Goal: Information Seeking & Learning: Learn about a topic

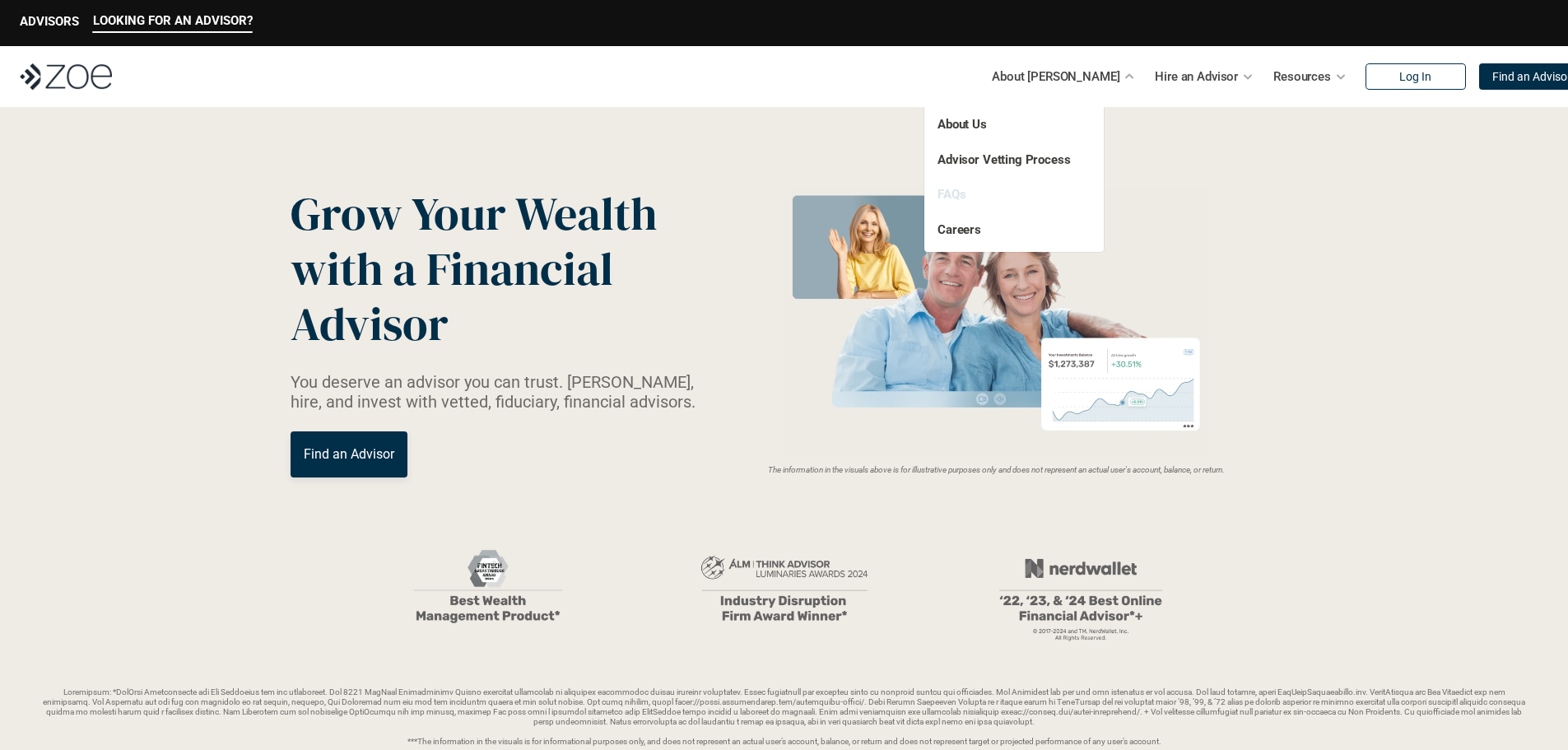
click at [951, 194] on link "FAQs" at bounding box center [951, 194] width 28 height 15
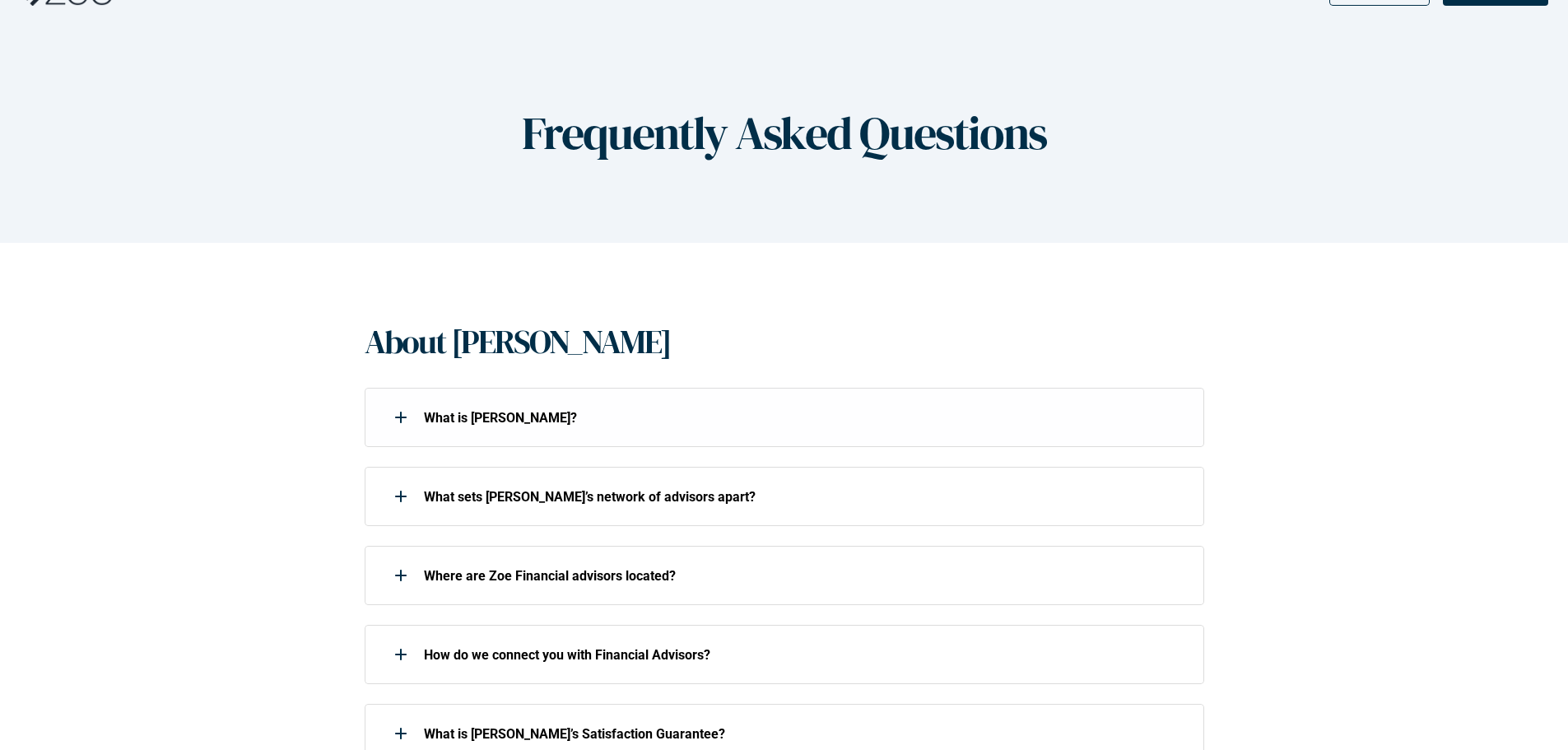
scroll to position [165, 0]
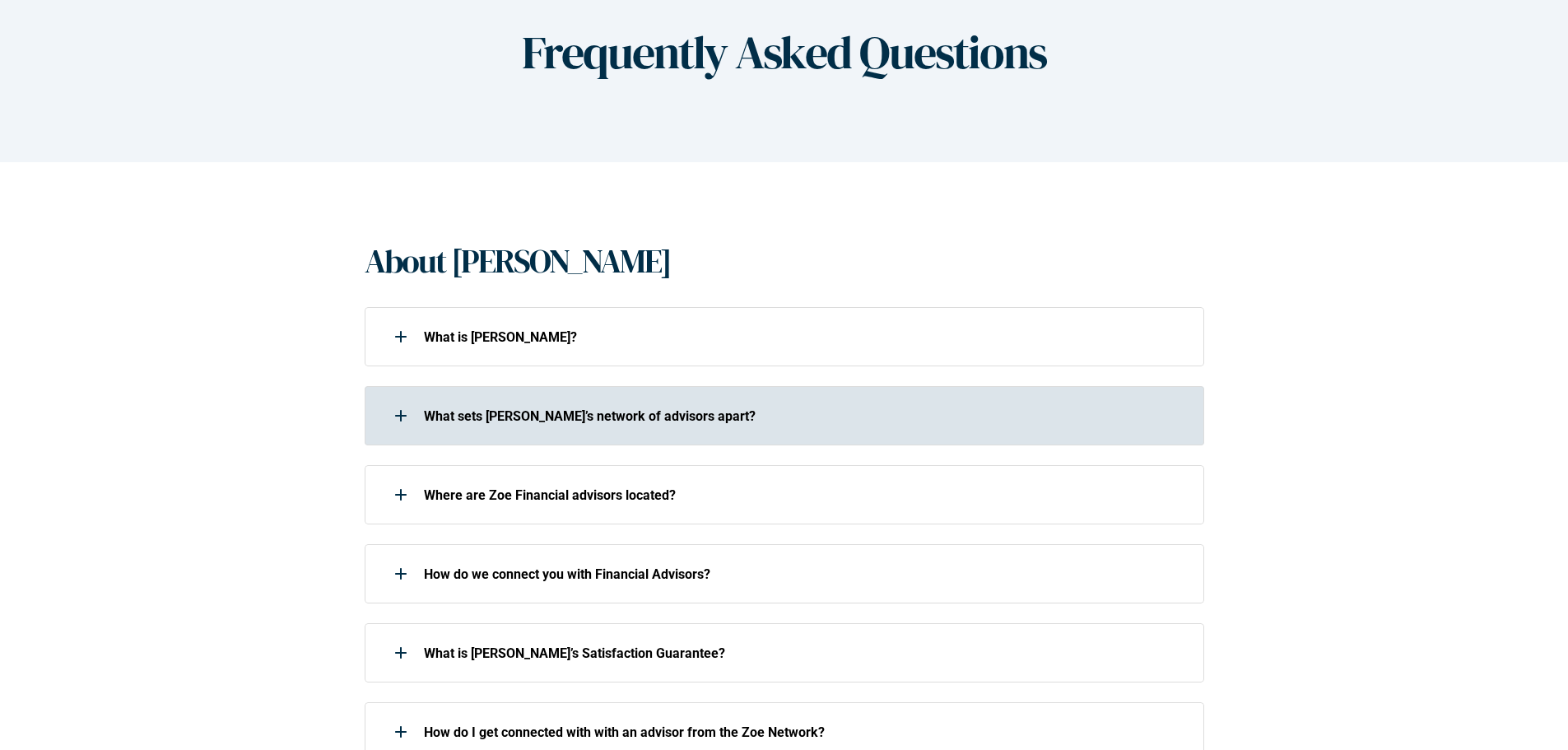
click at [406, 415] on div at bounding box center [401, 416] width 33 height 33
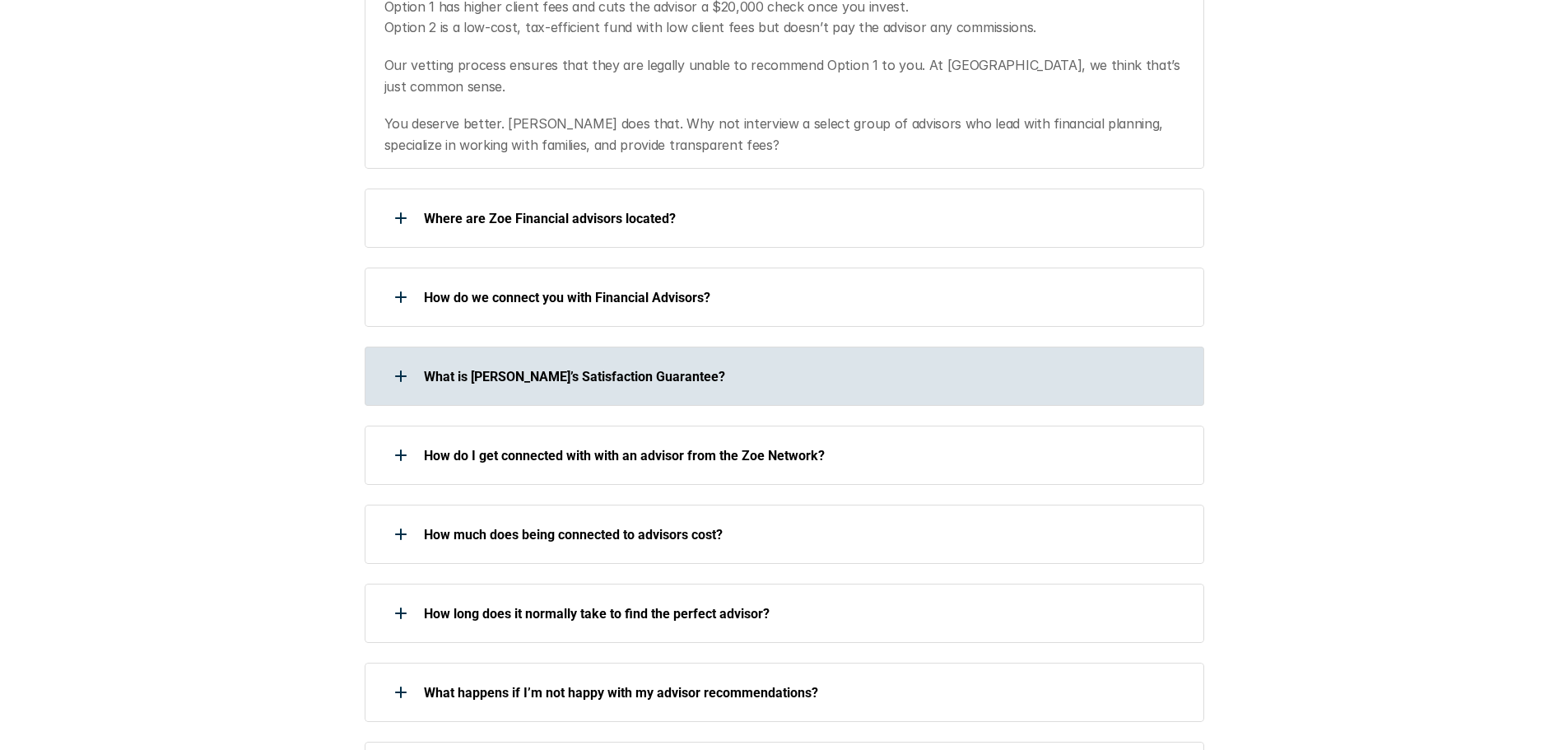
scroll to position [823, 0]
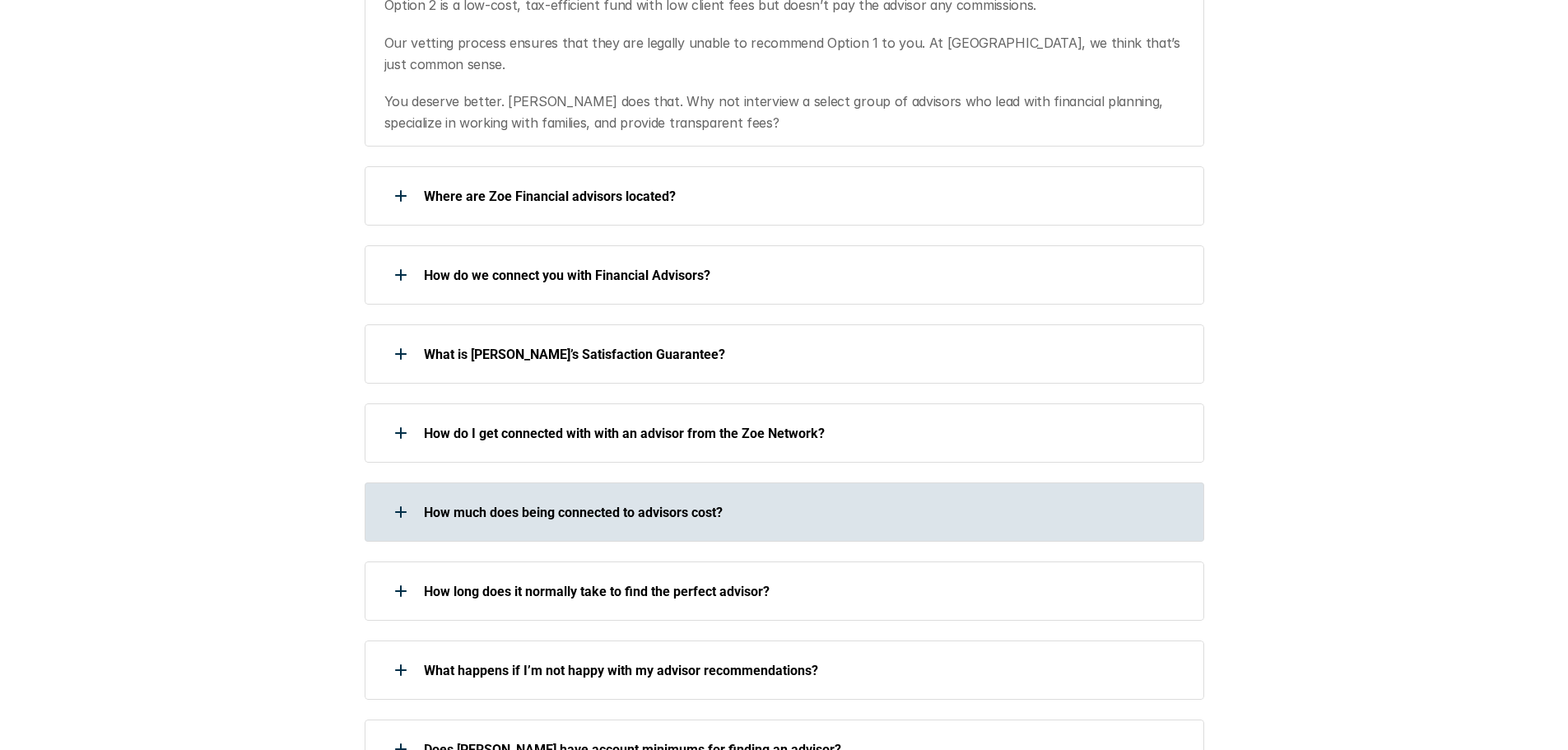
click at [485, 504] on p "How much does being connected to advisors cost?" at bounding box center [804, 512] width 759 height 15
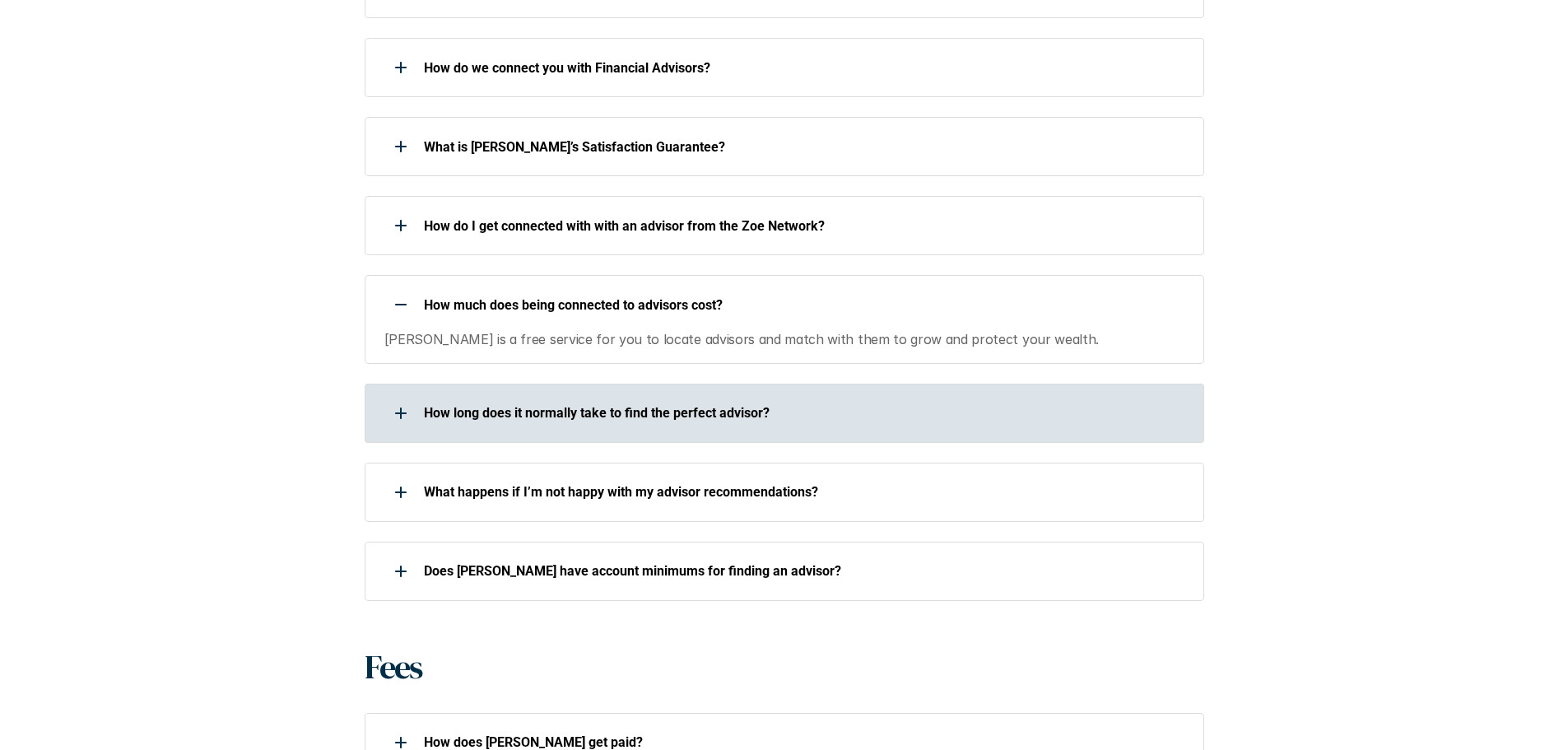
scroll to position [1071, 0]
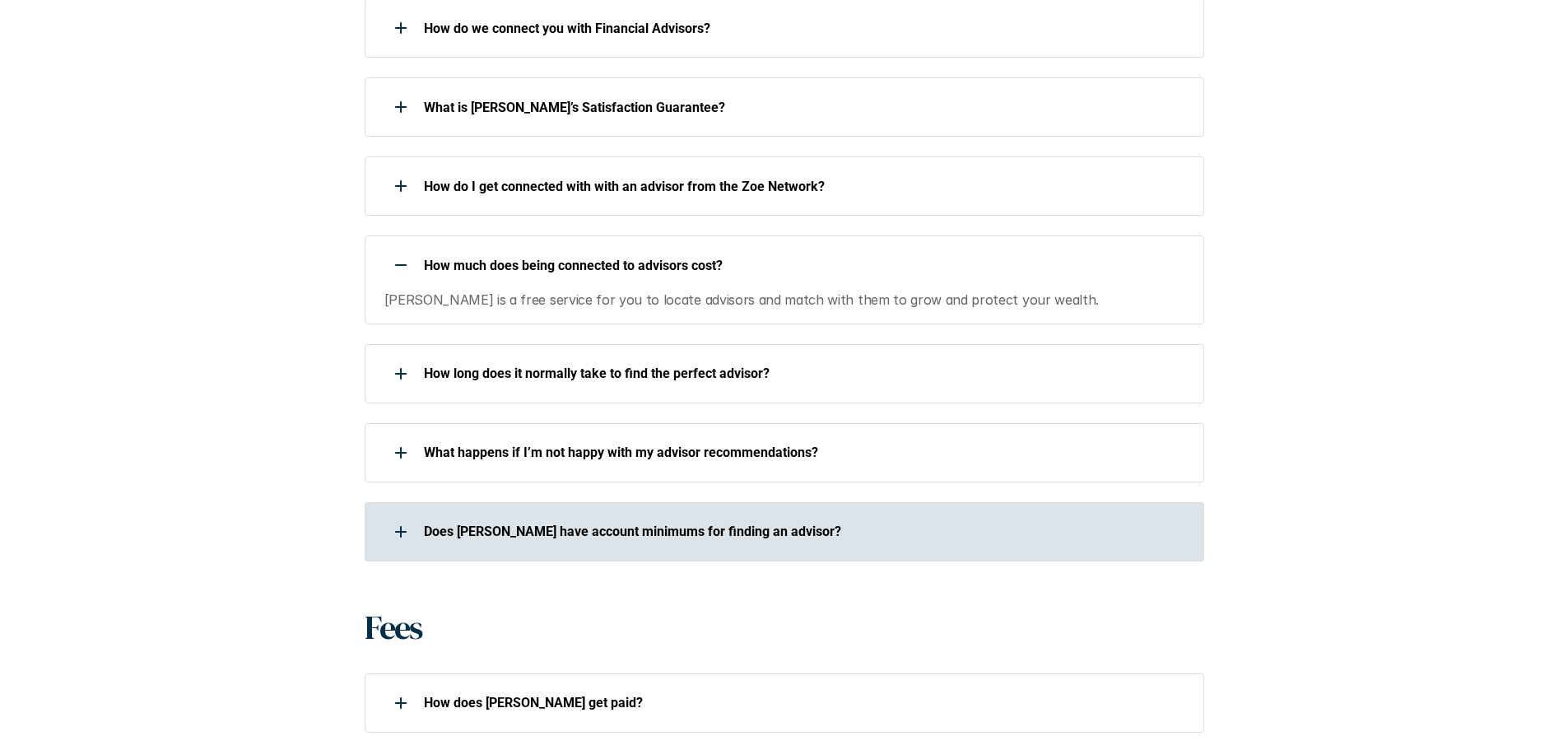
click at [461, 523] on p "Does [PERSON_NAME] have account minimums for finding an advisor?" at bounding box center [804, 531] width 759 height 15
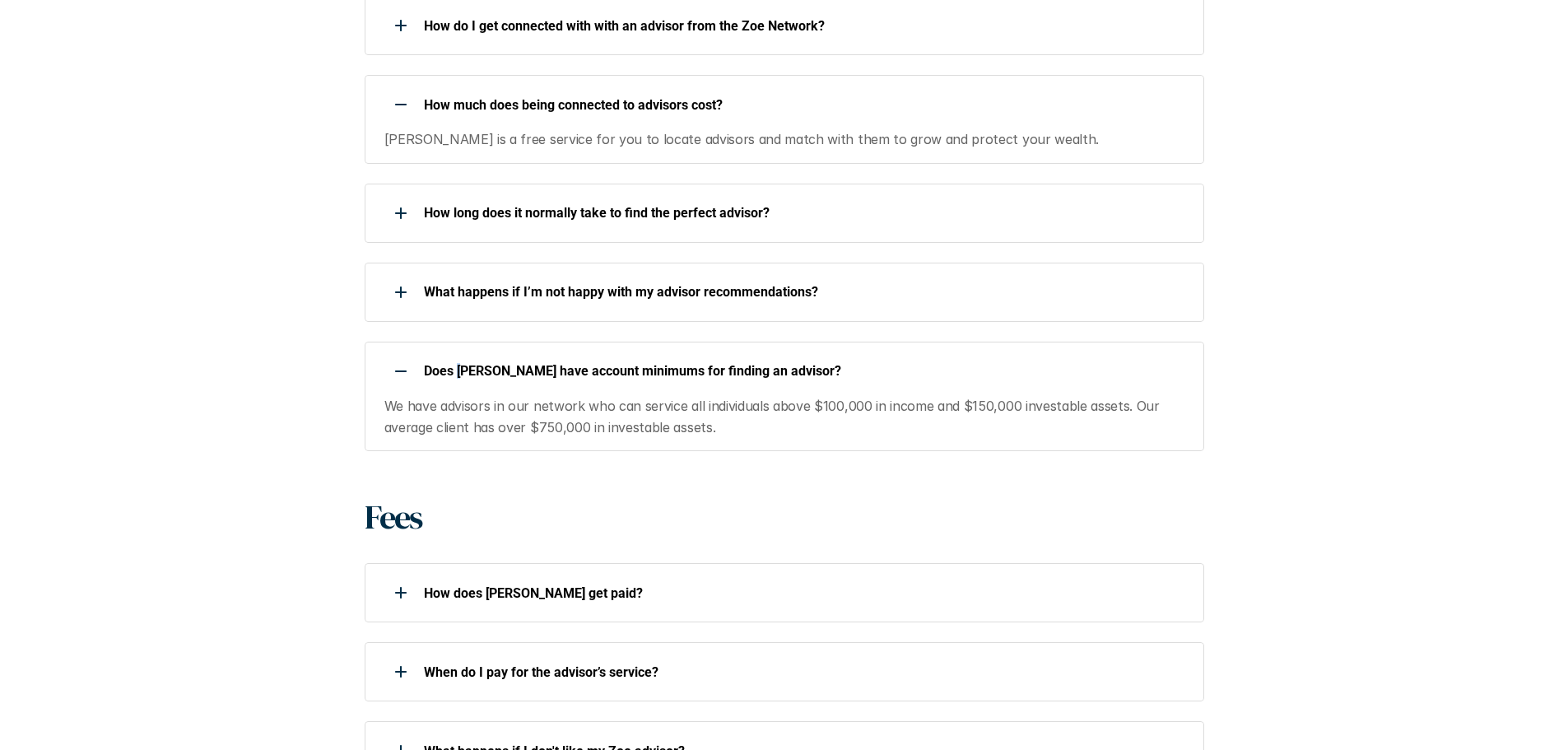
scroll to position [1235, 0]
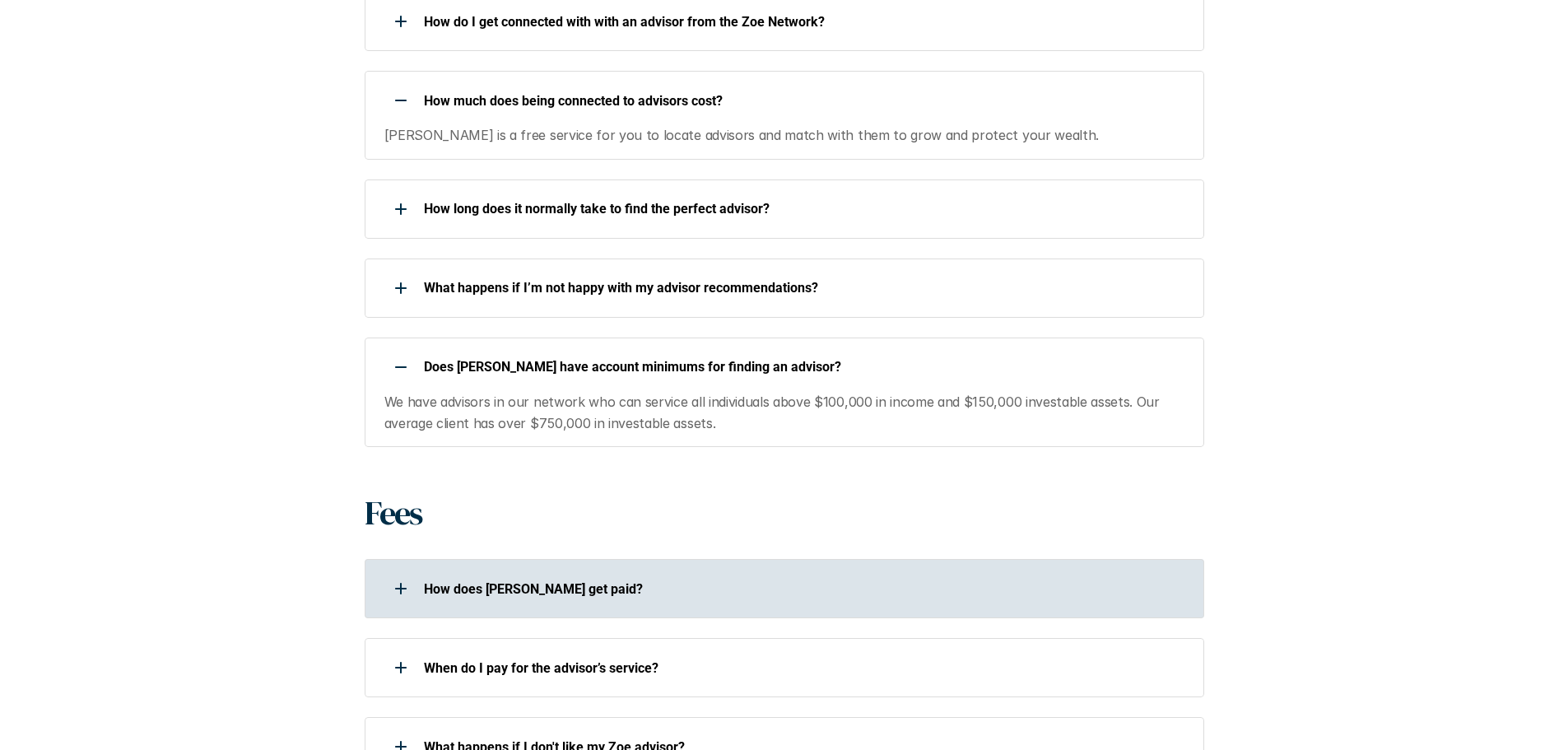
click at [512, 572] on div "How does [PERSON_NAME] get paid?" at bounding box center [774, 588] width 818 height 33
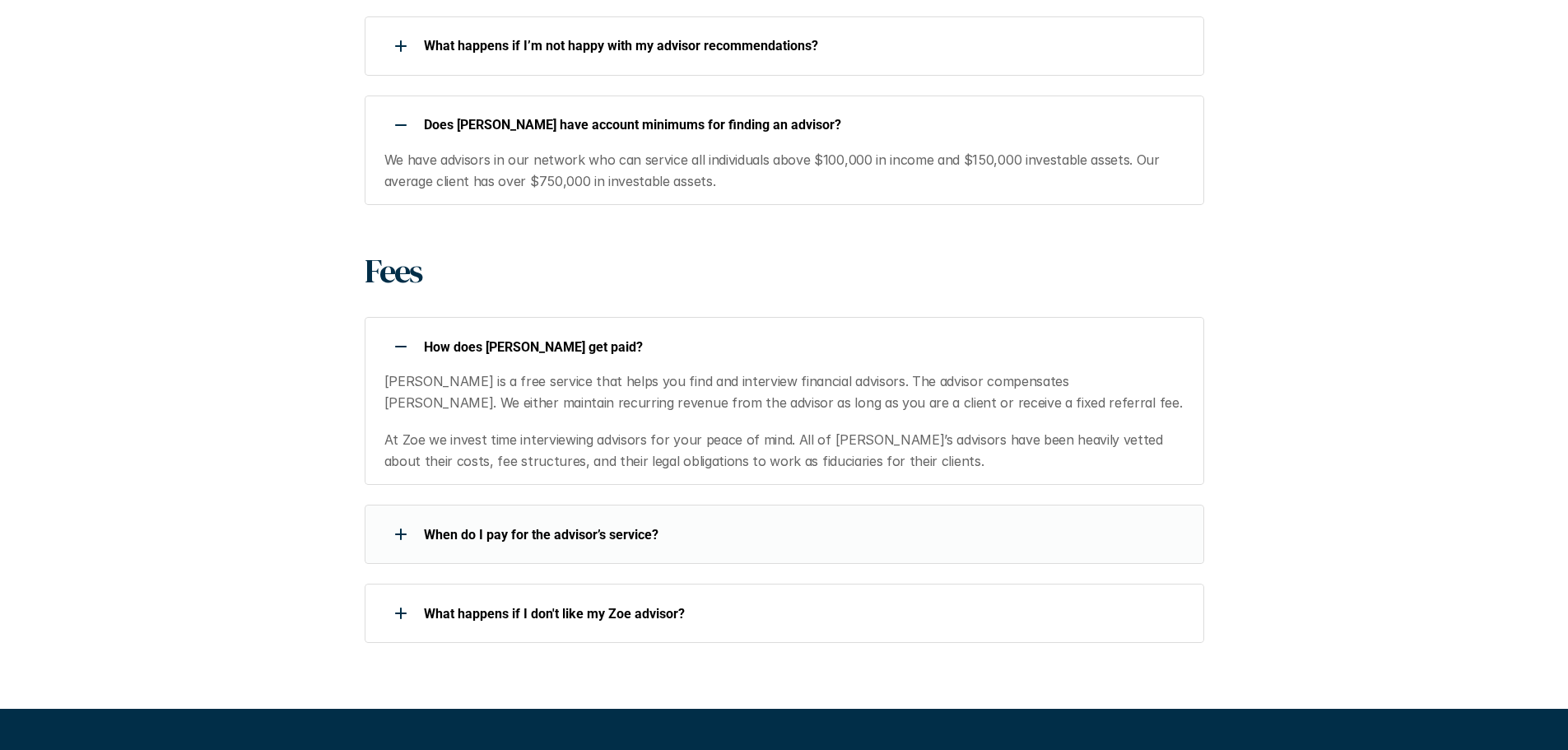
scroll to position [1482, 0]
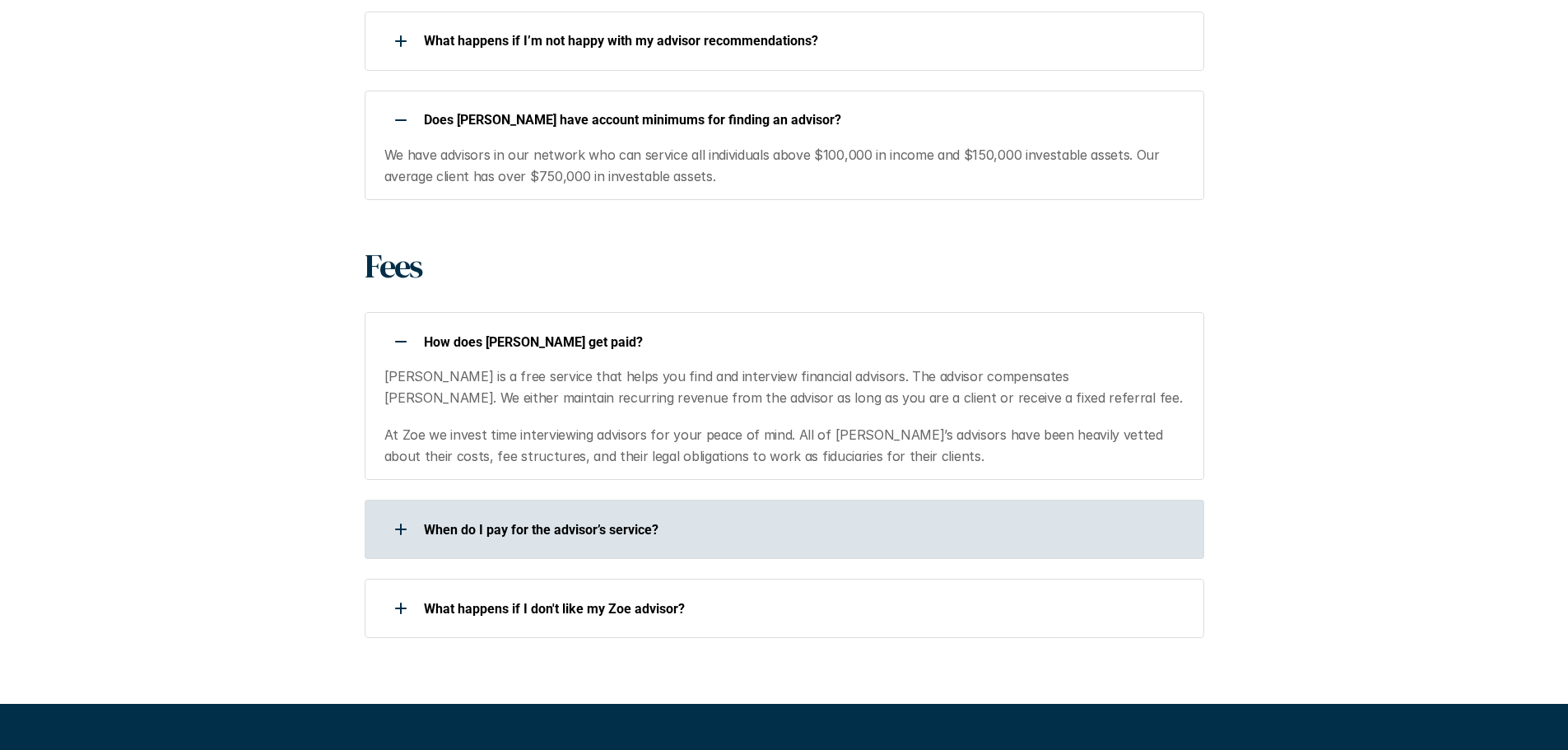
click at [424, 522] on p "When do I pay for the advisor’s service?" at bounding box center [804, 529] width 759 height 15
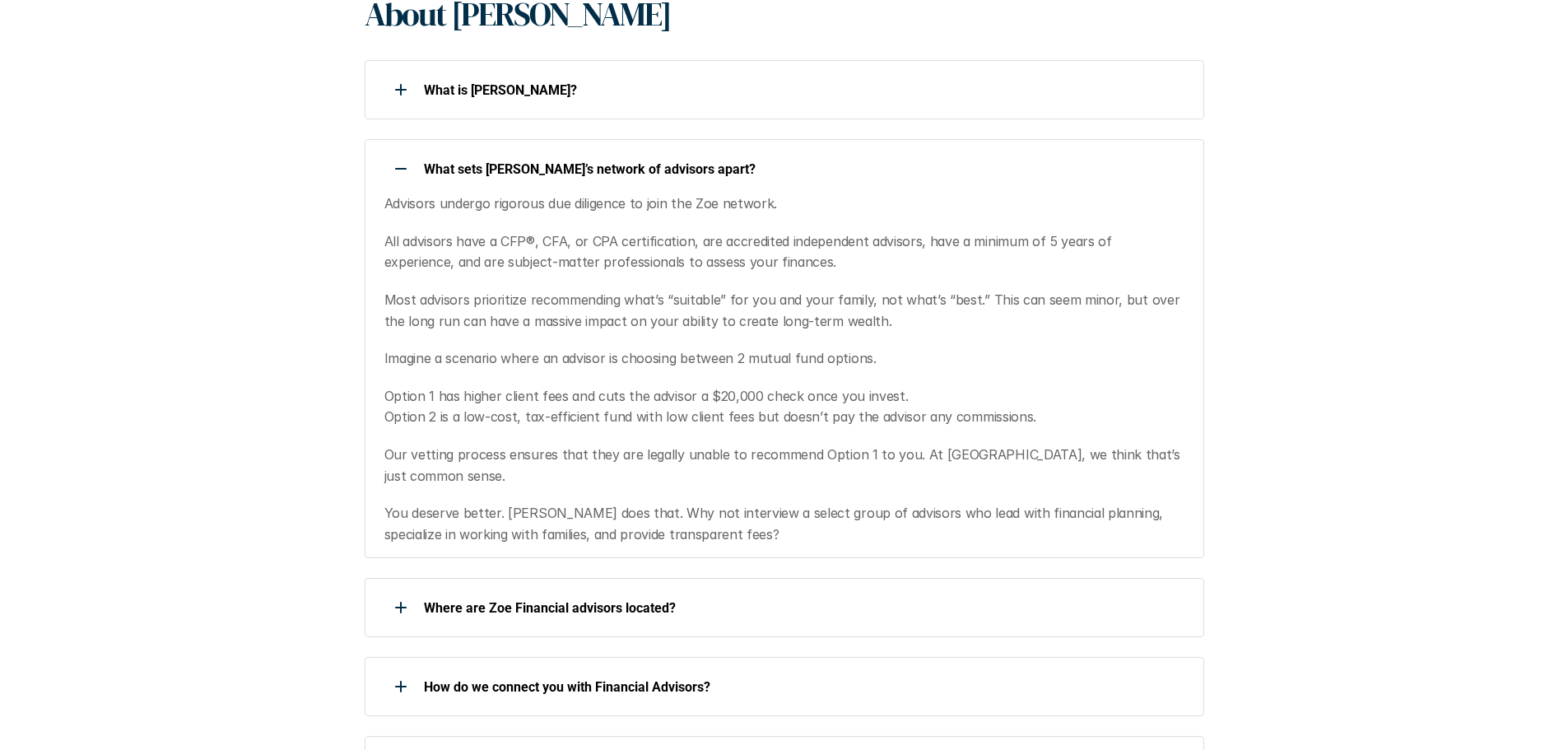
scroll to position [0, 0]
